Goal: Information Seeking & Learning: Find specific fact

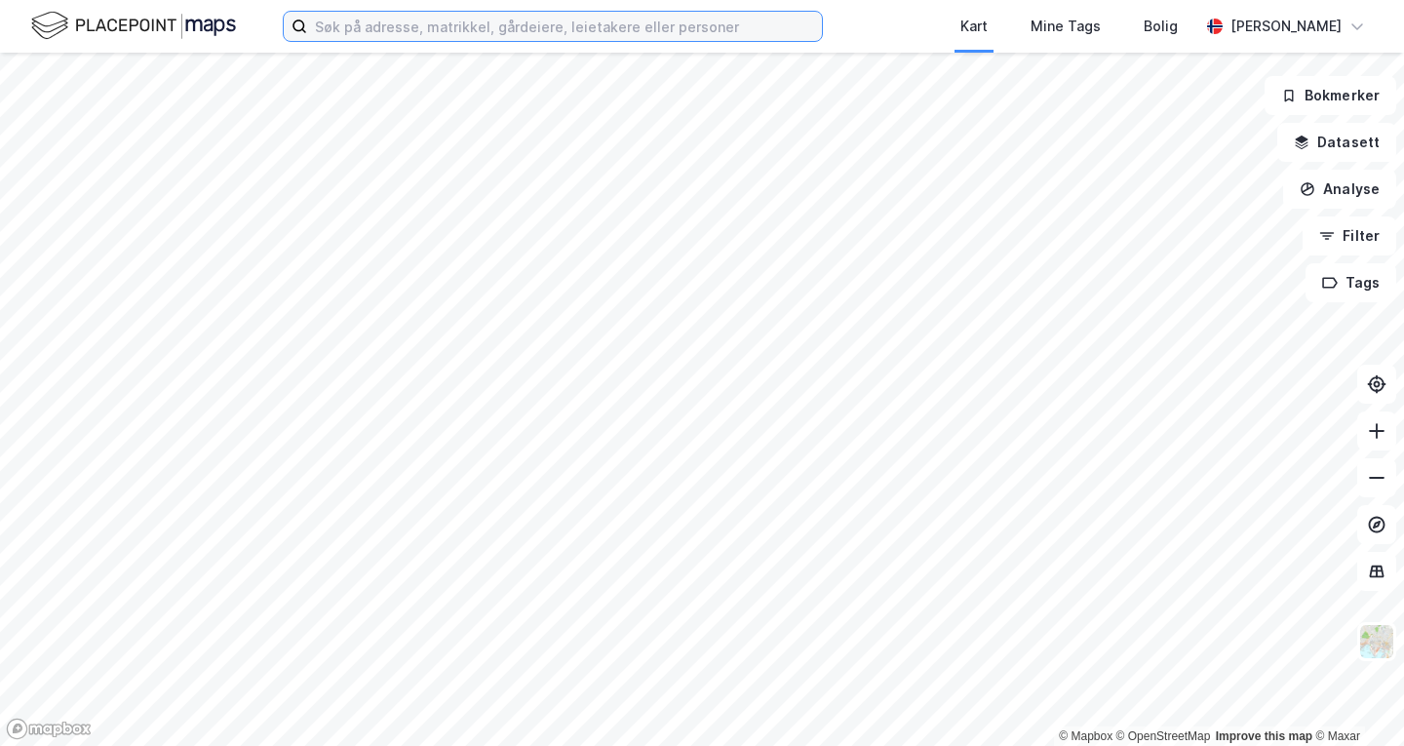
click at [445, 32] on input at bounding box center [564, 26] width 515 height 29
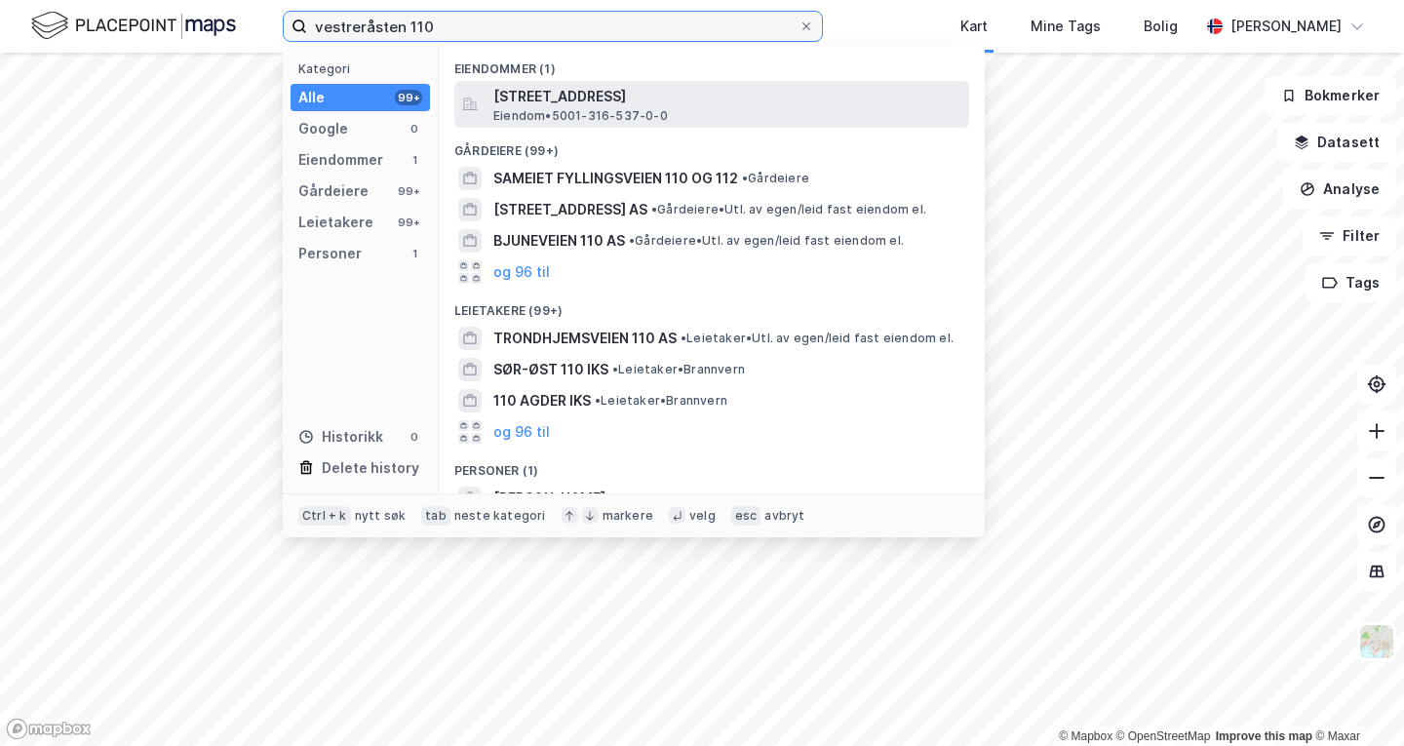
type input "vestreråsten 110"
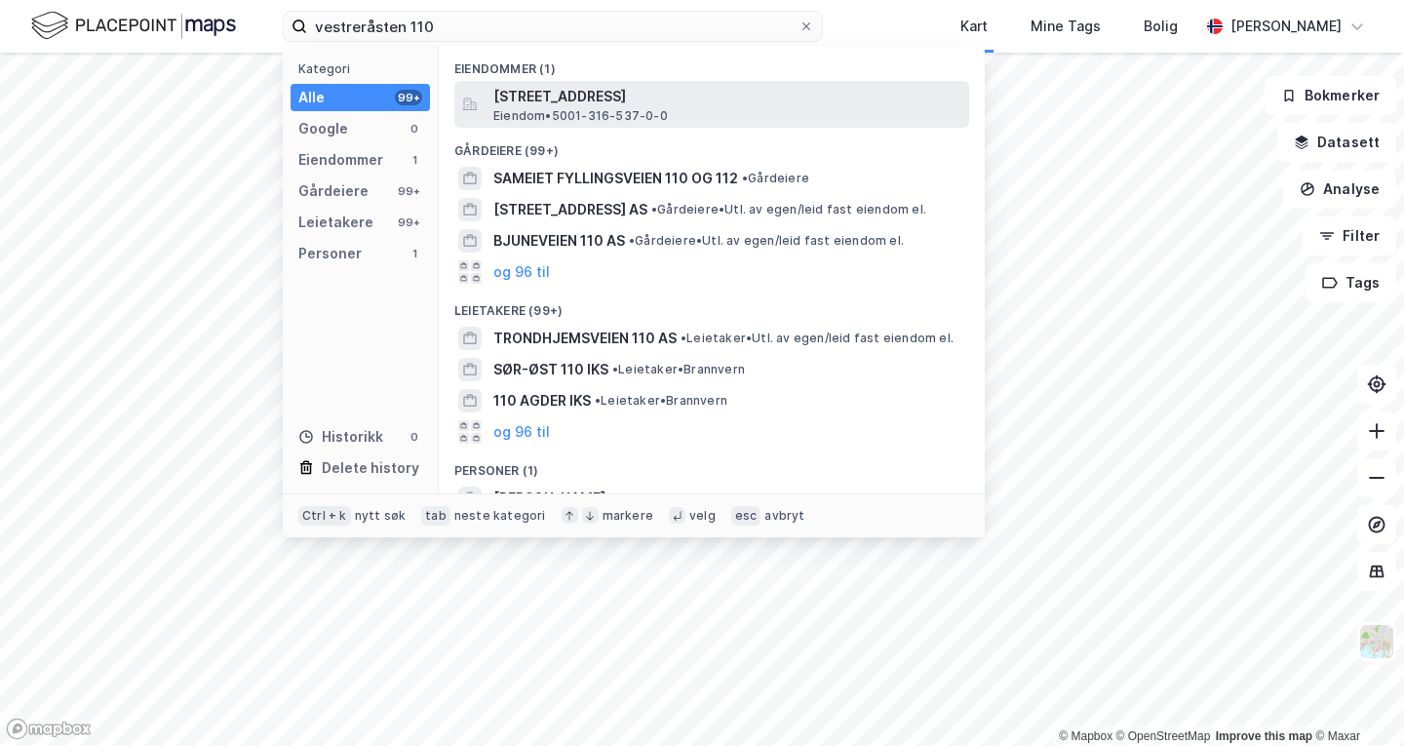
click at [595, 108] on span "Eiendom • 5001-316-537-0-0" at bounding box center [580, 116] width 175 height 16
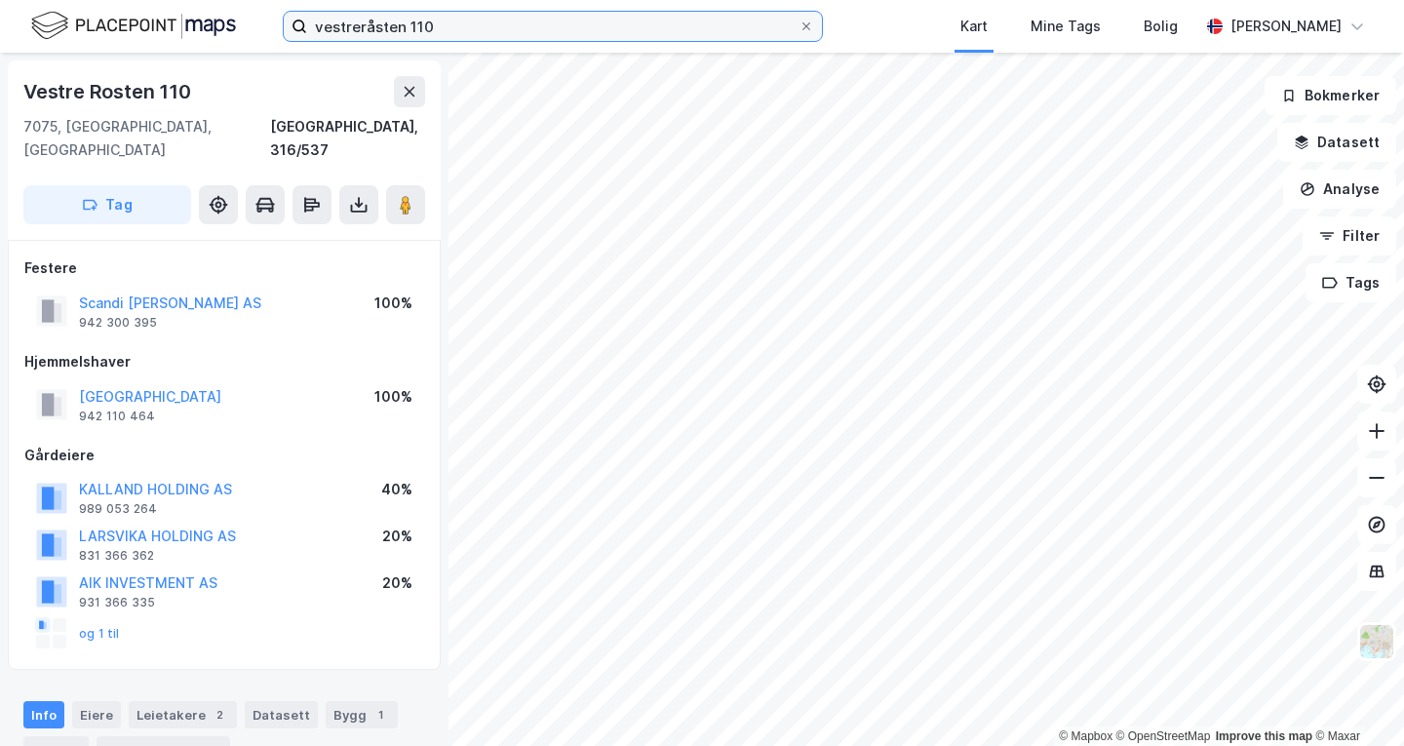
click at [419, 25] on input "vestreråsten 110" at bounding box center [552, 26] width 491 height 29
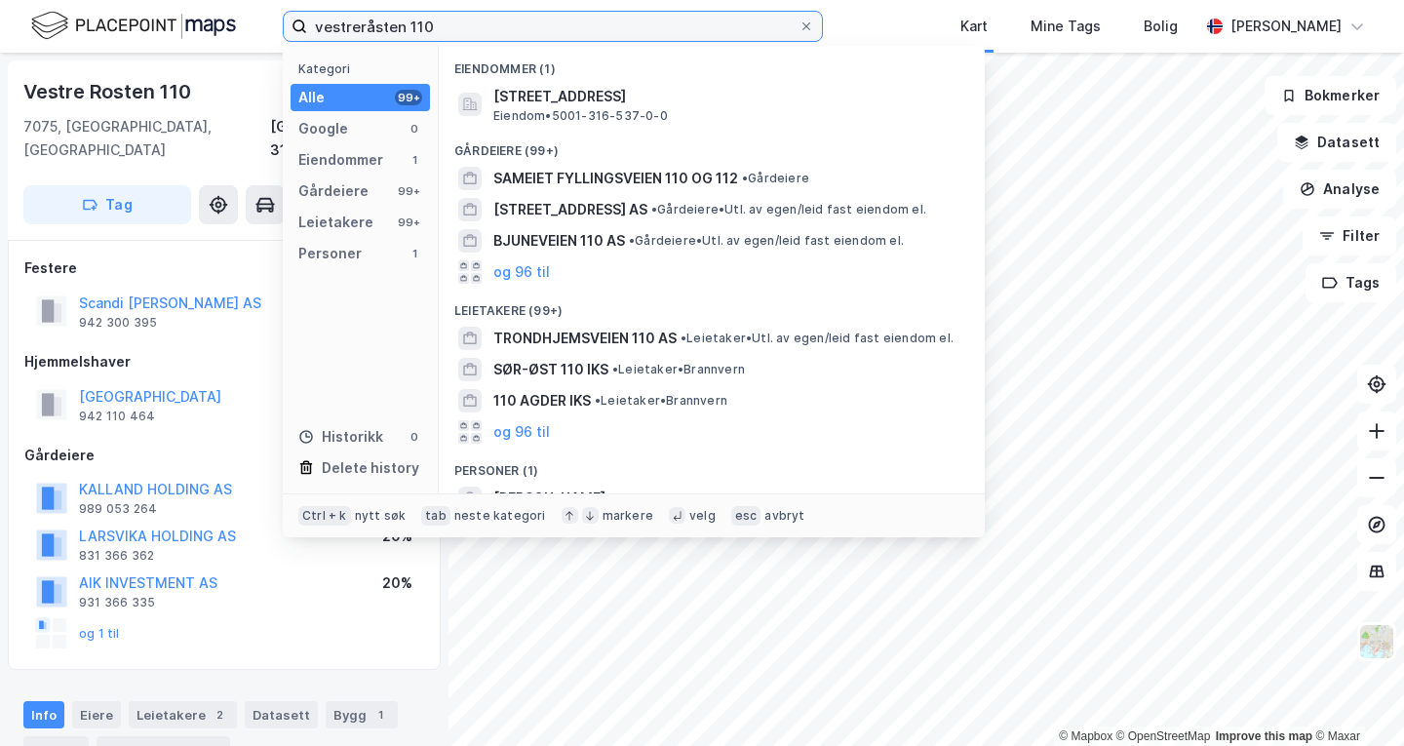
click at [475, 21] on input "vestreråsten 110" at bounding box center [552, 26] width 491 height 29
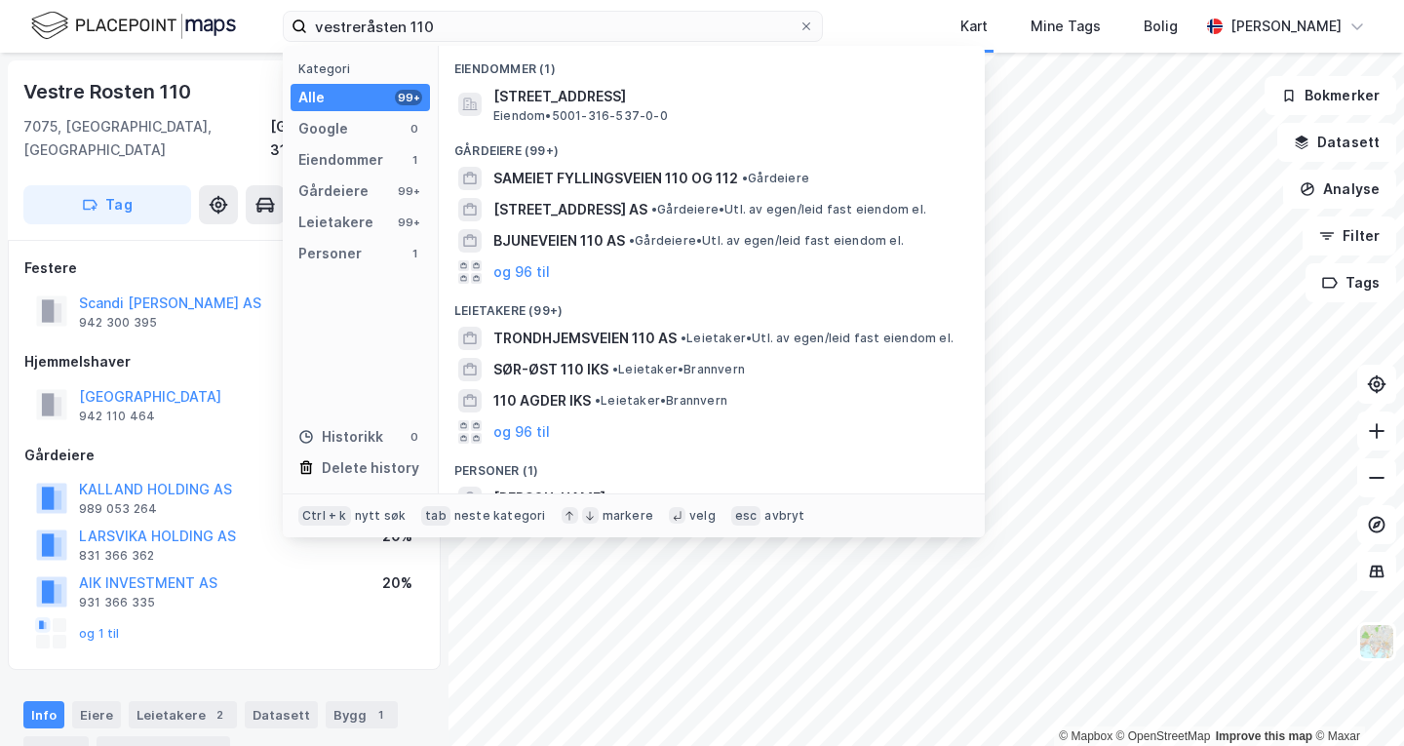
click at [219, 101] on div "Vestre Rosten 110" at bounding box center [224, 91] width 402 height 31
